Goal: Transaction & Acquisition: Subscribe to service/newsletter

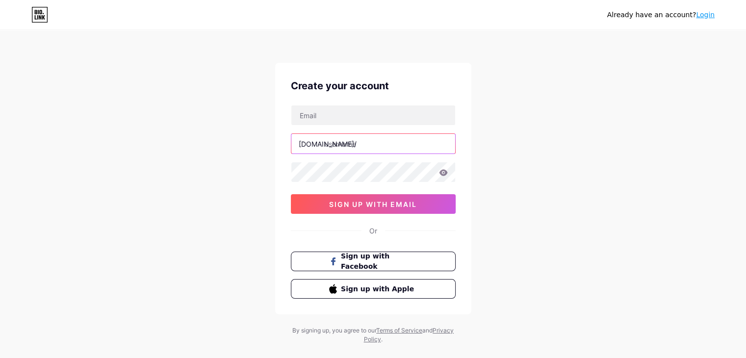
click at [358, 149] on input "text" at bounding box center [373, 144] width 164 height 20
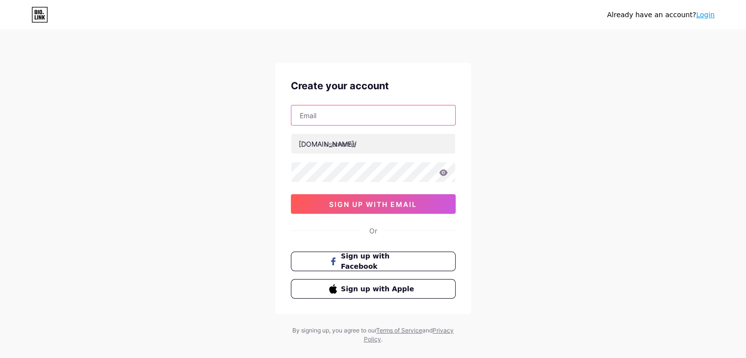
click at [357, 120] on input "text" at bounding box center [373, 115] width 164 height 20
type input "[EMAIL_ADDRESS][DOMAIN_NAME]"
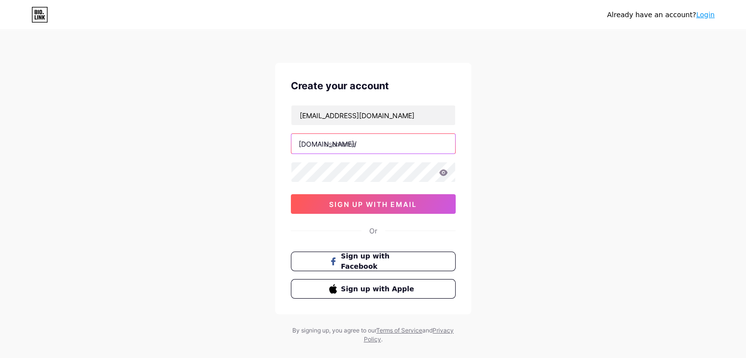
click at [367, 144] on input "text" at bounding box center [373, 144] width 164 height 20
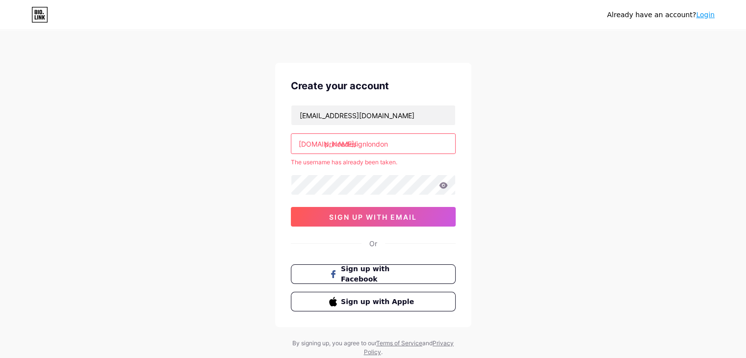
click at [427, 148] on input "princedesignlondon" at bounding box center [373, 144] width 164 height 20
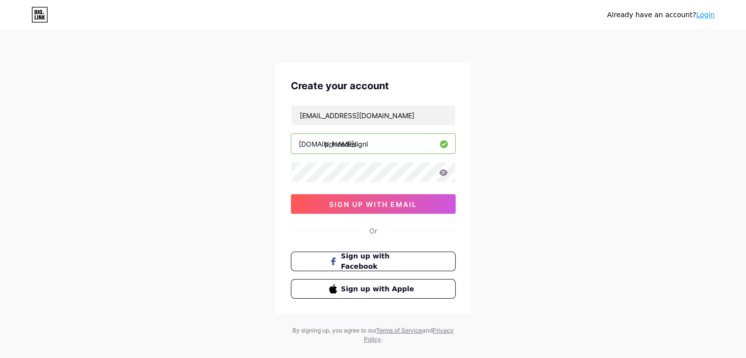
type input "princedesignl"
click at [712, 16] on link "Login" at bounding box center [705, 15] width 19 height 8
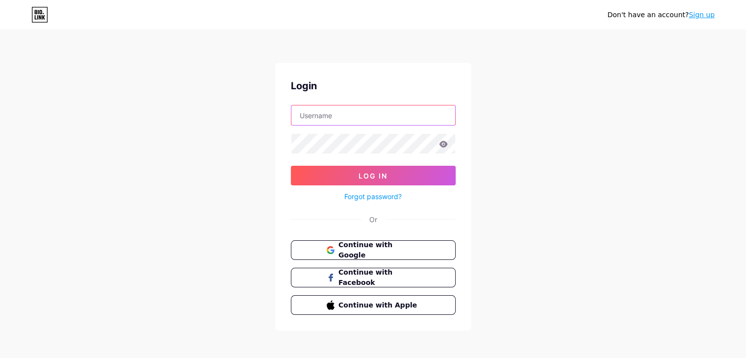
click at [364, 116] on input "text" at bounding box center [373, 115] width 164 height 20
type input "[EMAIL_ADDRESS][DOMAIN_NAME]"
click at [365, 255] on button "Continue with Google" at bounding box center [372, 250] width 167 height 20
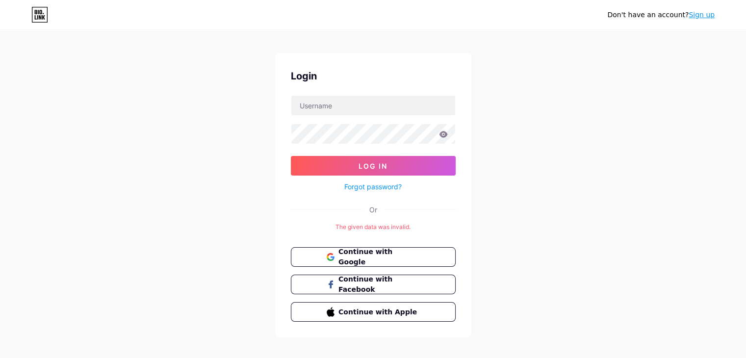
scroll to position [20, 0]
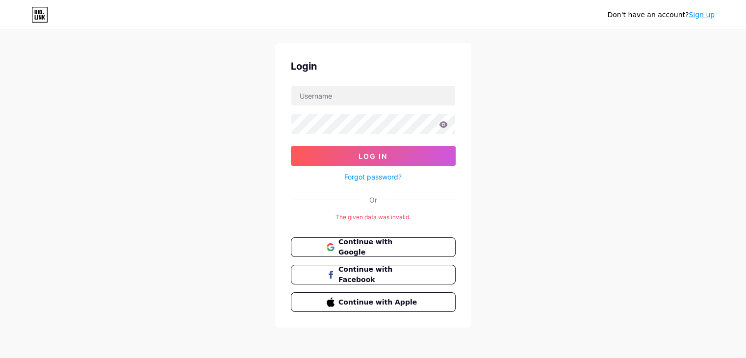
click at [701, 14] on link "Sign up" at bounding box center [702, 15] width 26 height 8
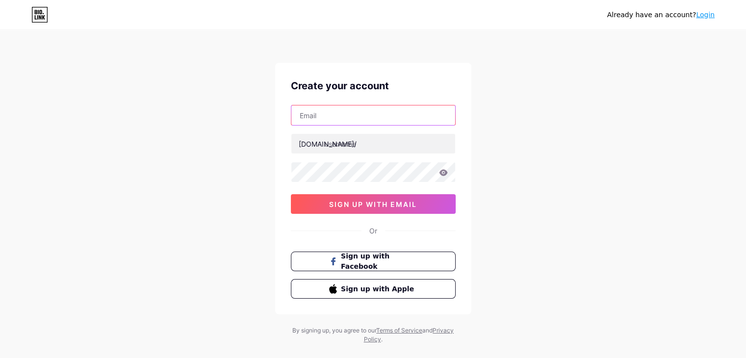
click at [373, 113] on input "text" at bounding box center [373, 115] width 164 height 20
type input "[EMAIL_ADDRESS][DOMAIN_NAME]"
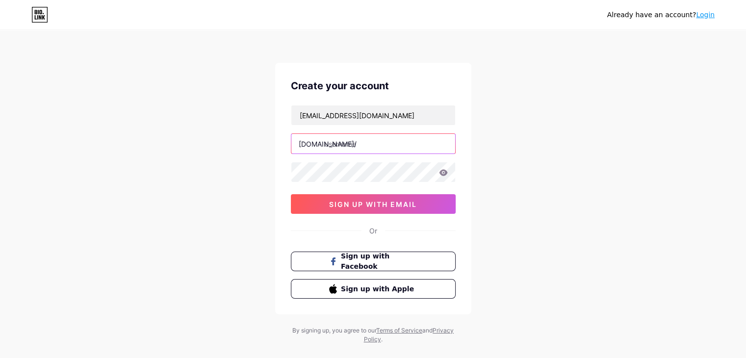
click at [371, 142] on input "text" at bounding box center [373, 144] width 164 height 20
type input "princedesign"
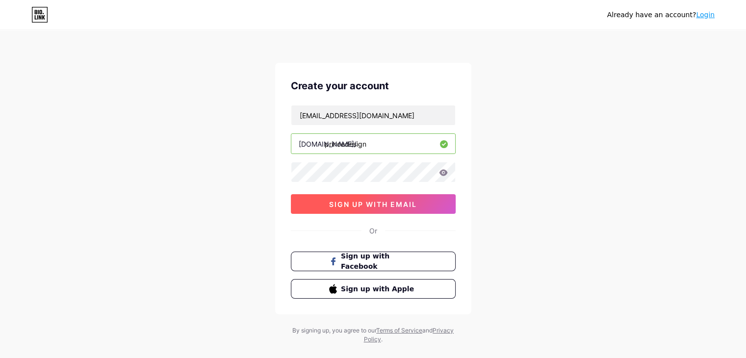
click at [345, 210] on button "sign up with email" at bounding box center [373, 204] width 165 height 20
